Goal: Task Accomplishment & Management: Use online tool/utility

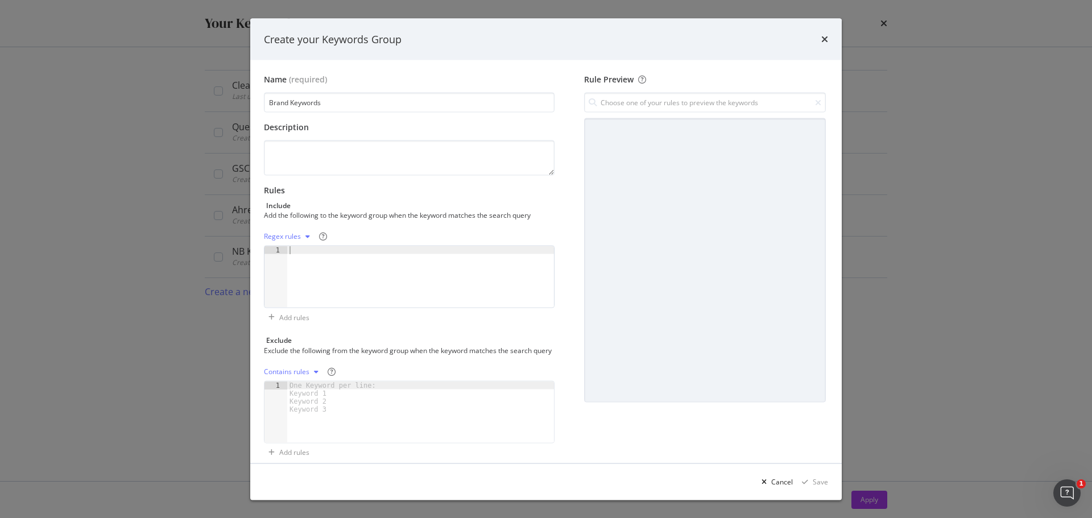
scroll to position [351, 0]
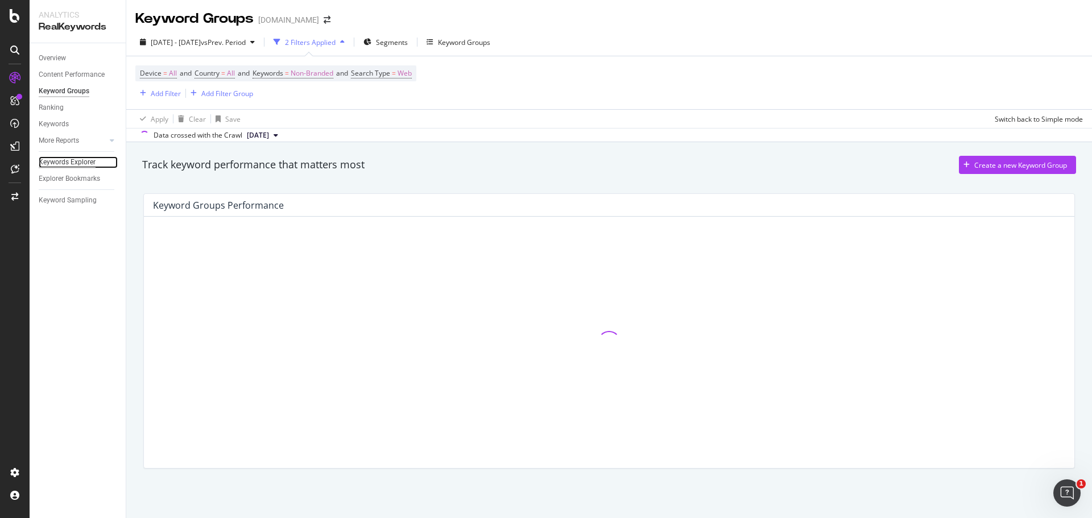
click at [66, 162] on div "Keywords Explorer" at bounding box center [67, 162] width 57 height 12
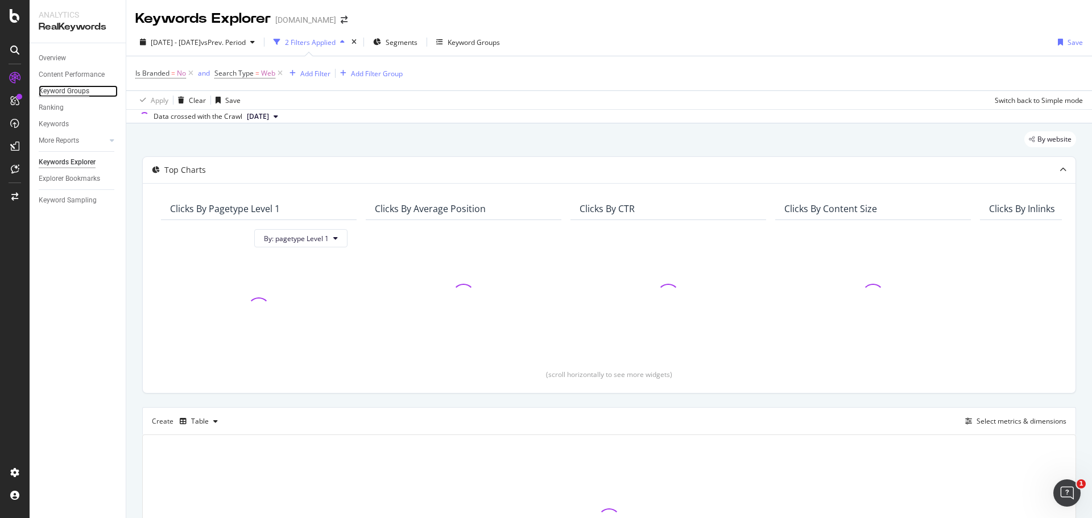
click at [69, 91] on div "Keyword Groups" at bounding box center [64, 91] width 51 height 12
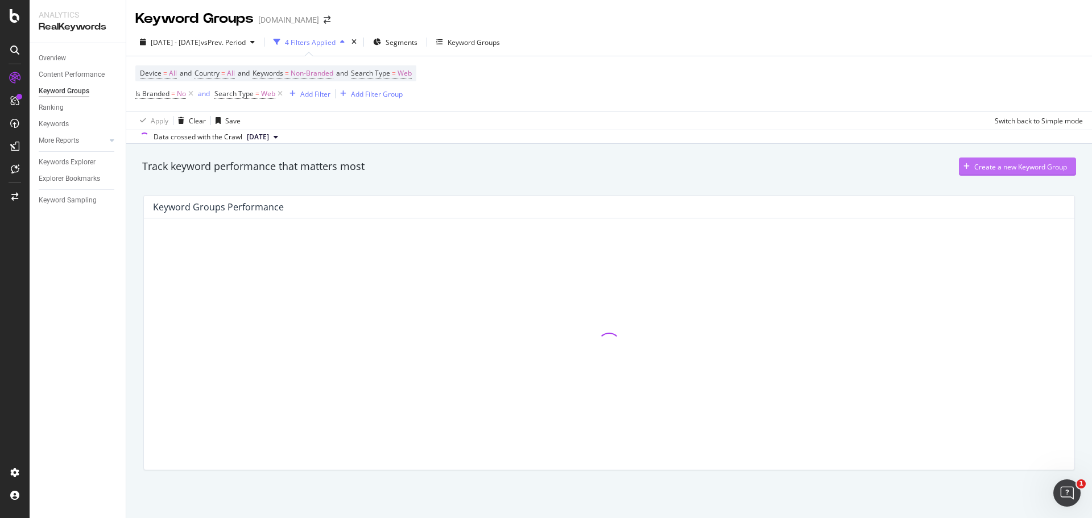
click at [992, 164] on div "Create a new Keyword Group" at bounding box center [1020, 167] width 93 height 10
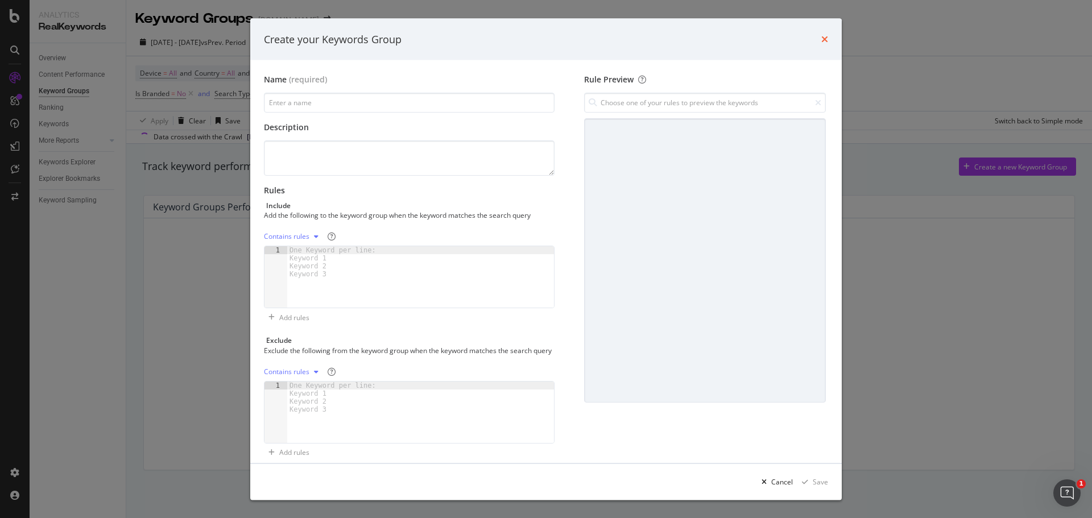
click at [823, 42] on icon "times" at bounding box center [824, 39] width 7 height 9
